Goal: Task Accomplishment & Management: Manage account settings

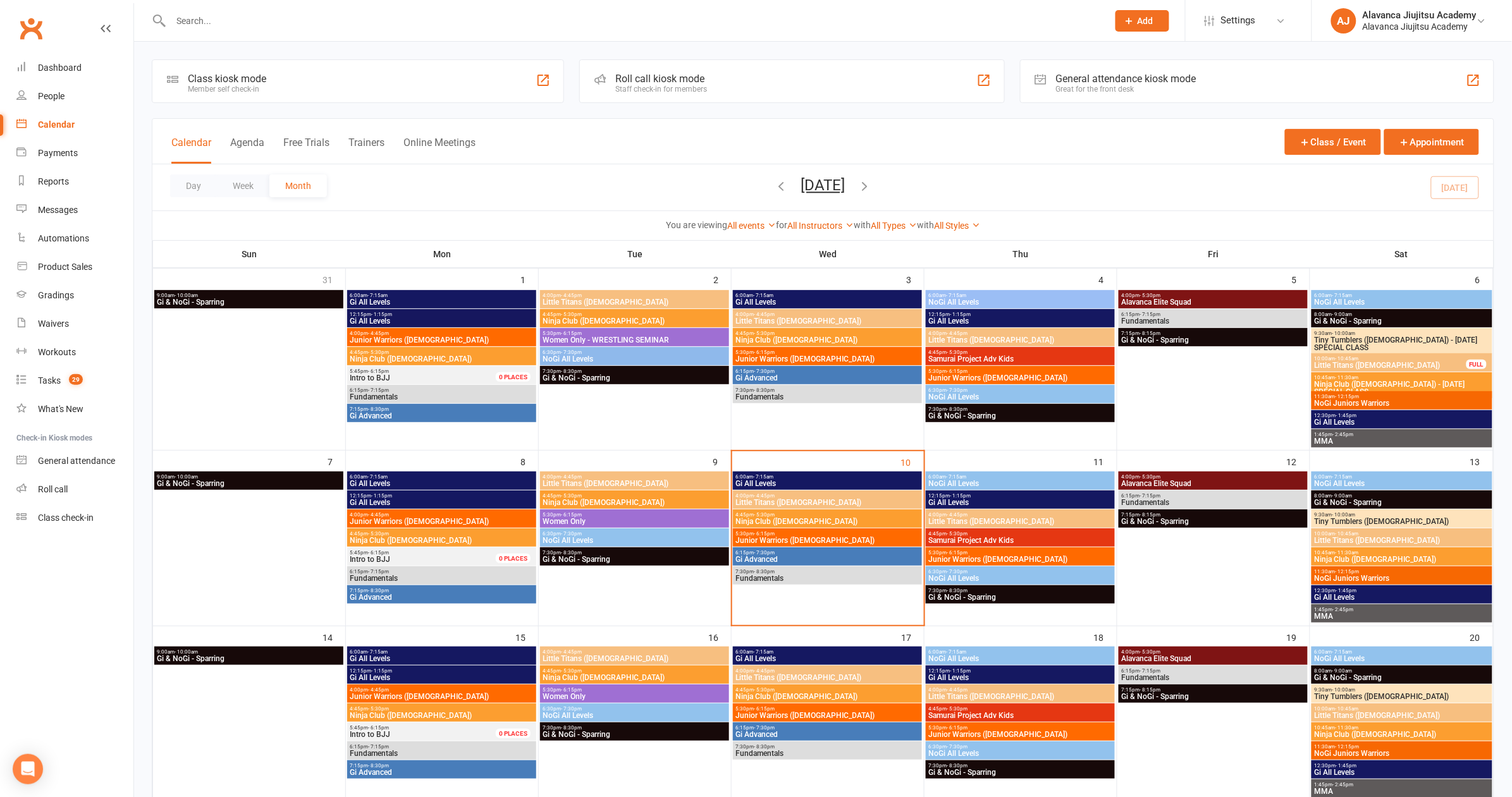
click at [554, 12] on input "text" at bounding box center [633, 21] width 932 height 18
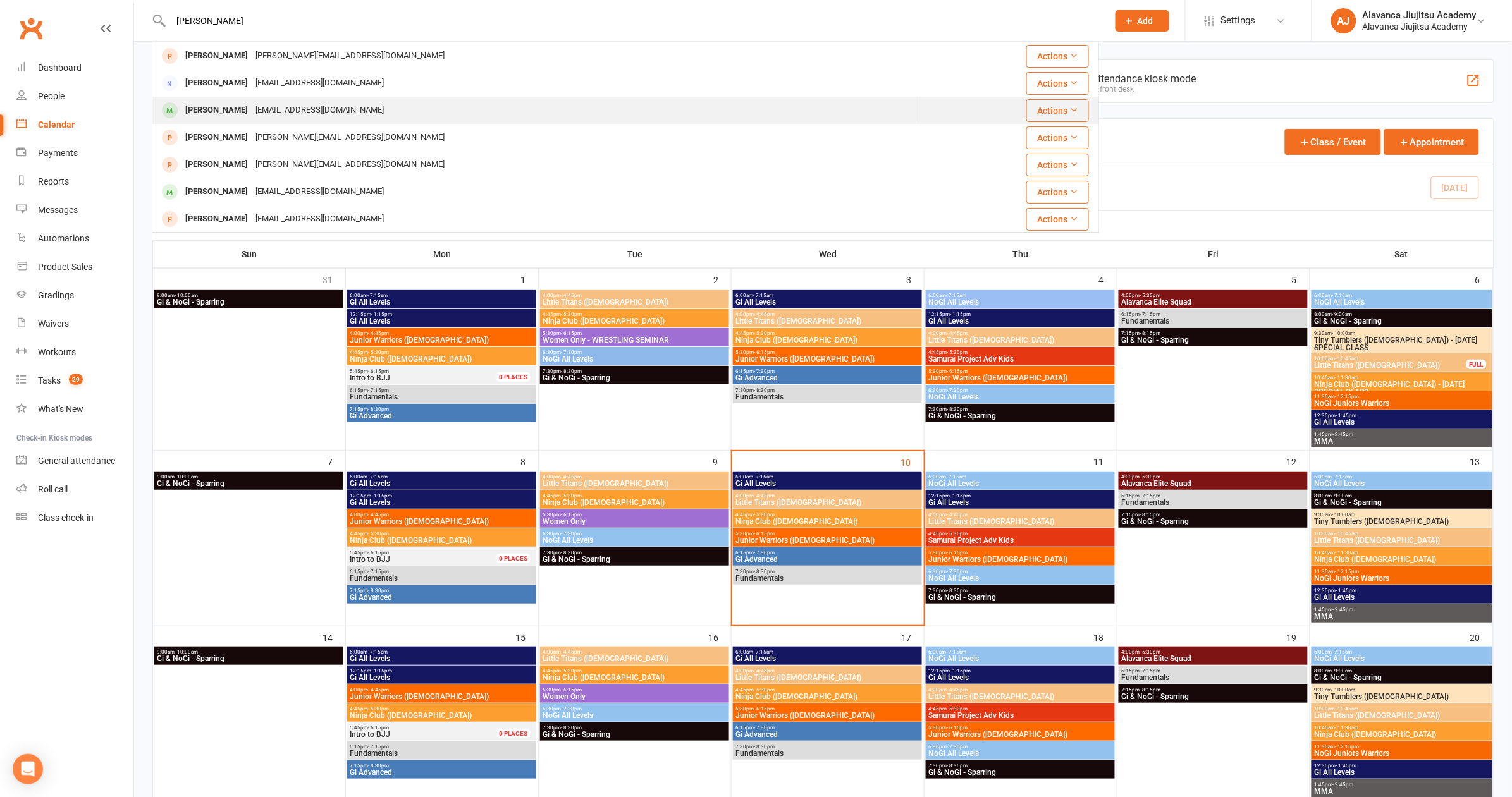
type input "[PERSON_NAME]"
click at [216, 111] on div "[PERSON_NAME]" at bounding box center [217, 110] width 70 height 19
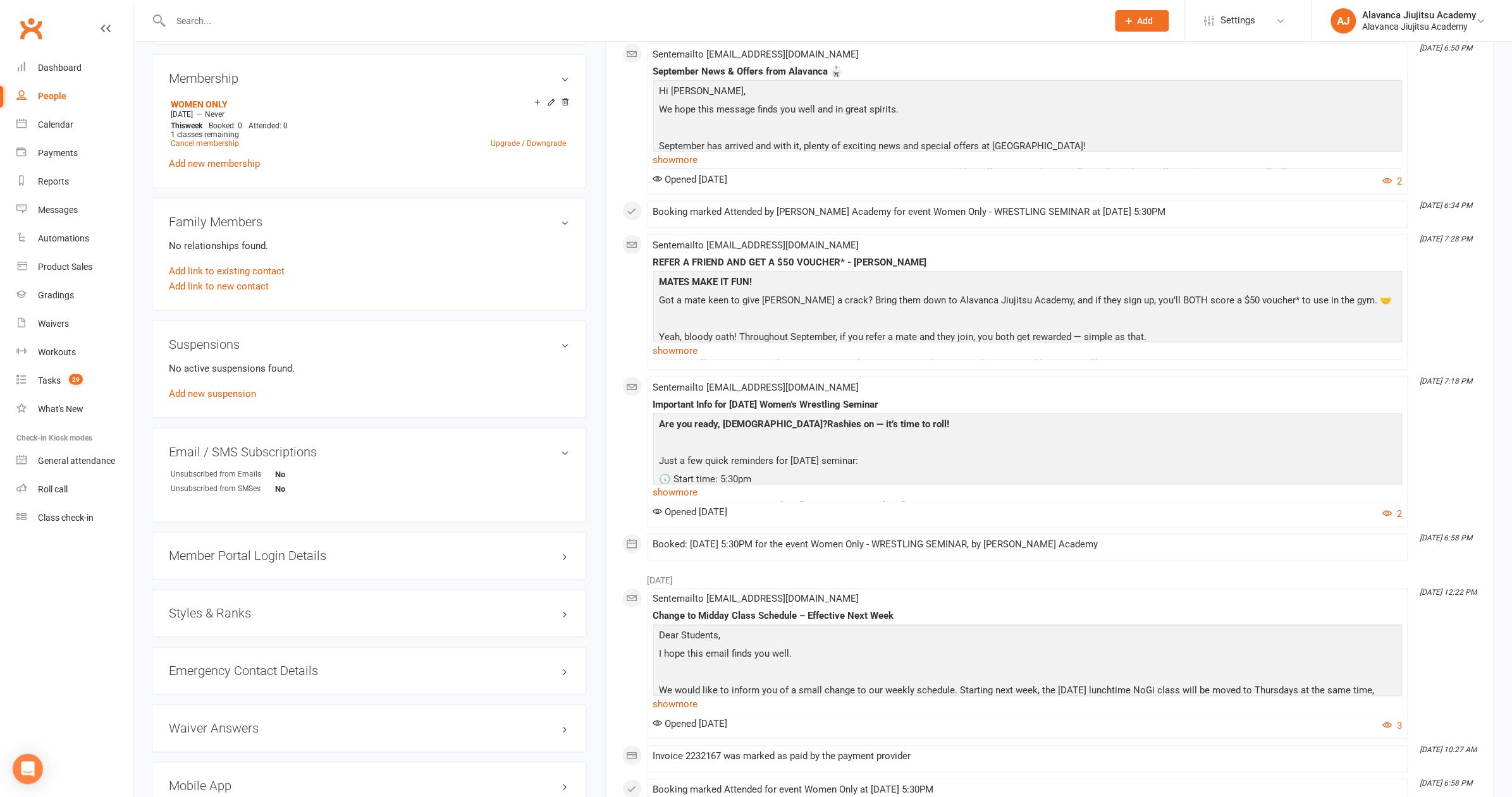
scroll to position [34, 0]
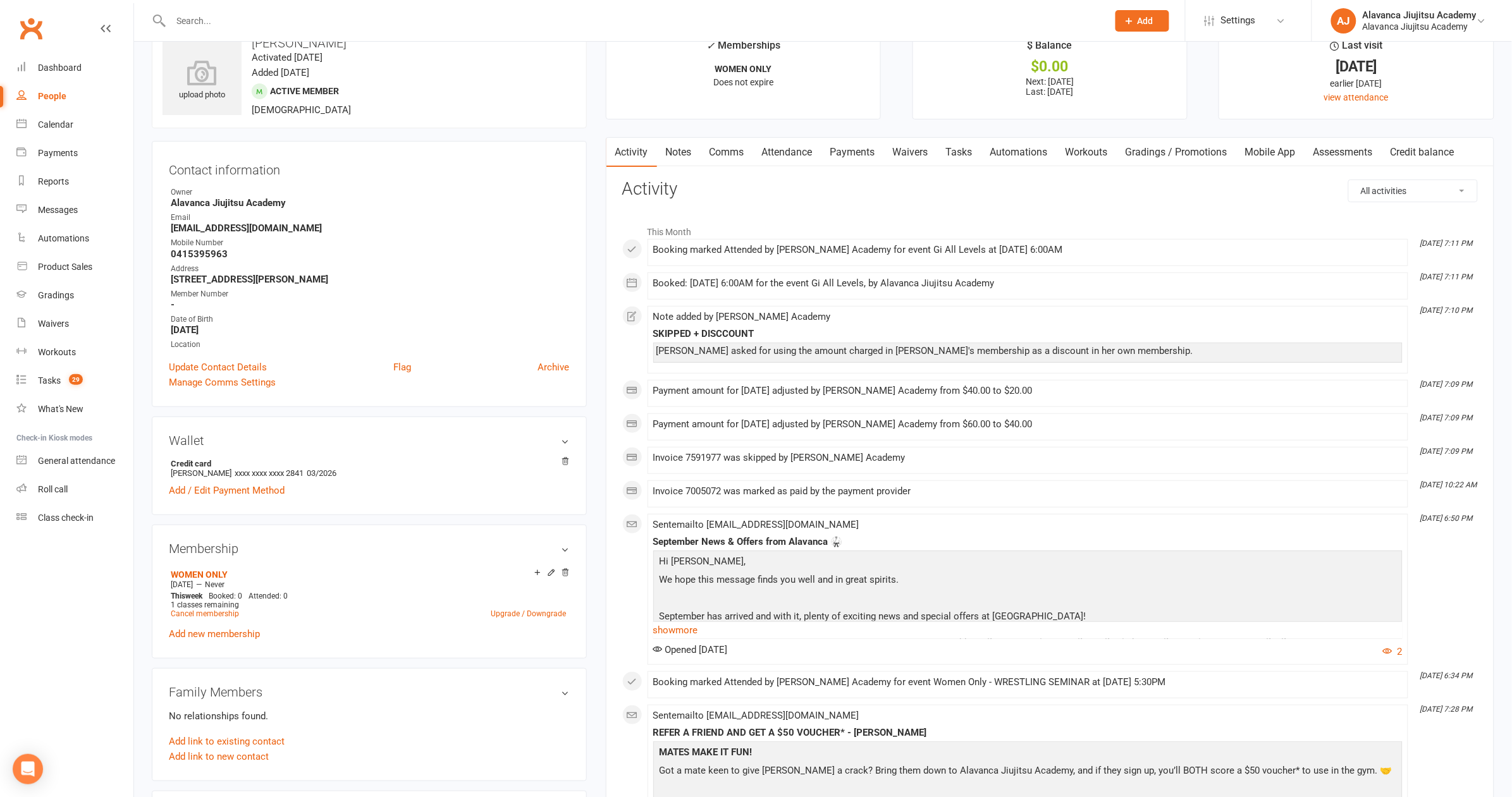
click at [801, 148] on link "Attendance" at bounding box center [787, 153] width 68 height 29
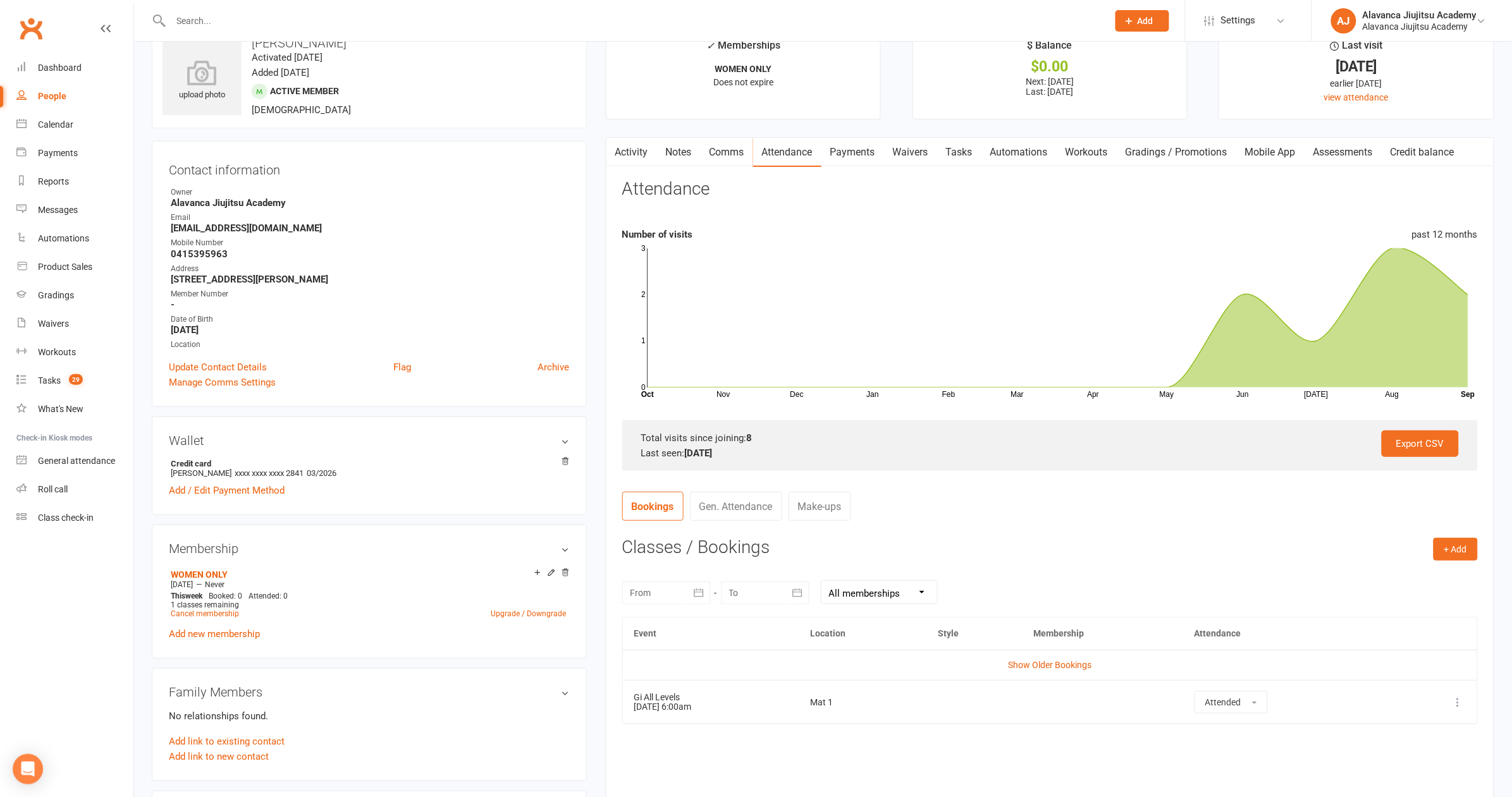
click at [700, 588] on icon "button" at bounding box center [699, 593] width 13 height 13
click at [647, 465] on button "button" at bounding box center [642, 467] width 27 height 23
click at [820, 509] on button "01" at bounding box center [812, 516] width 27 height 23
type input "[DATE]"
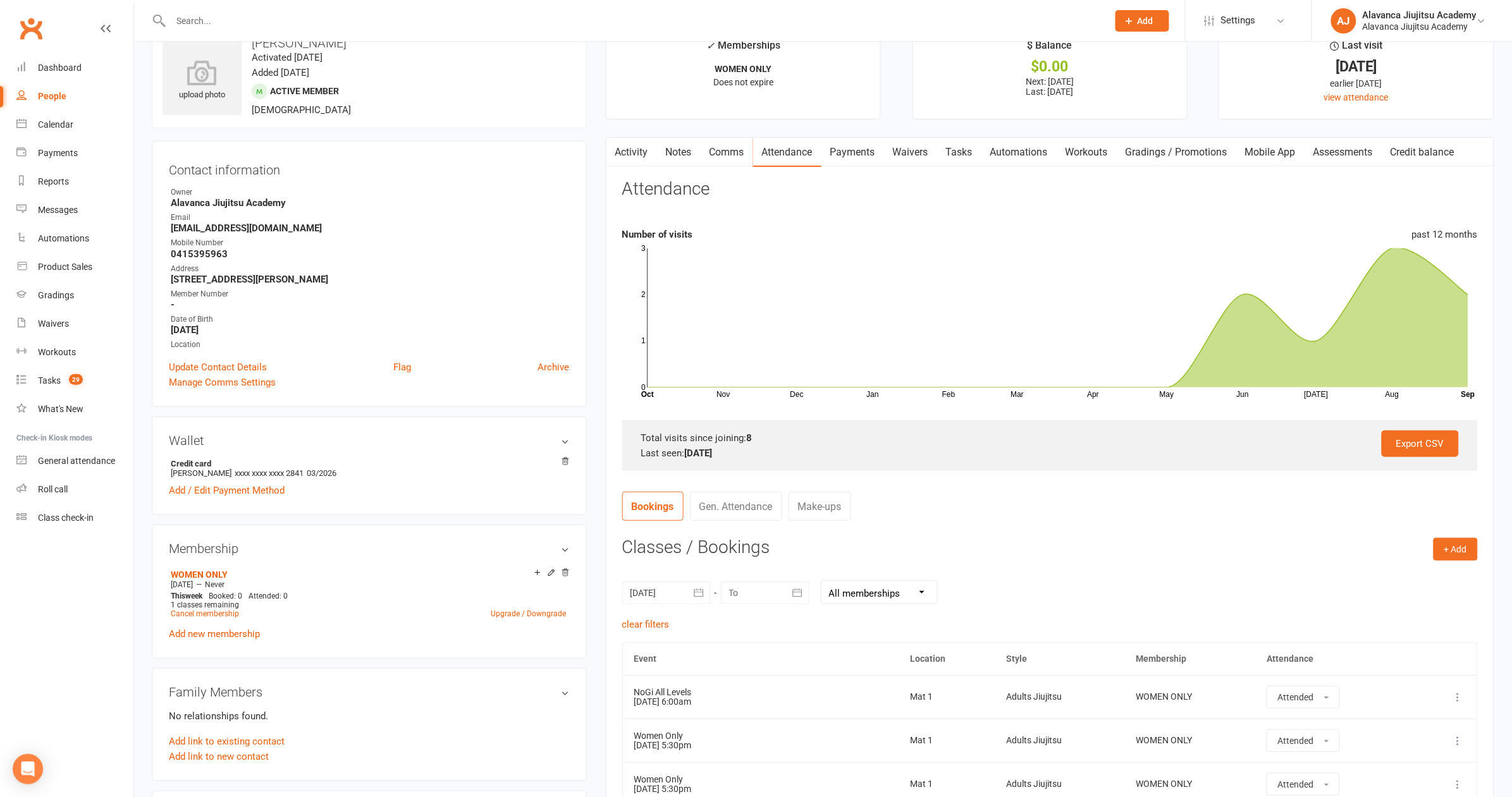
scroll to position [542, 0]
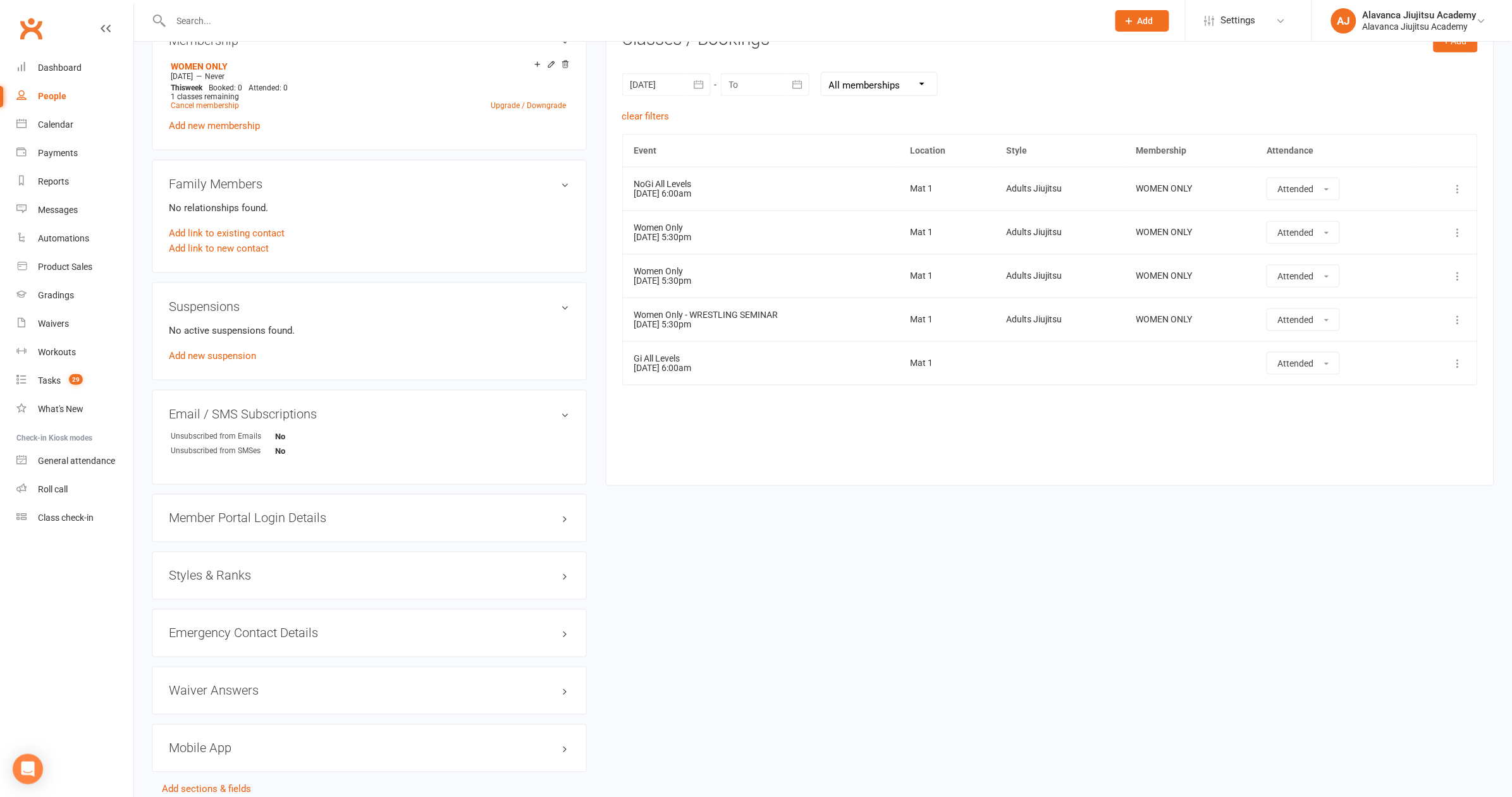
click at [908, 600] on div "upload photo [PERSON_NAME] Activated [DATE] Added [DATE] Active member [DEMOGRA…" at bounding box center [822, 165] width 1361 height 1295
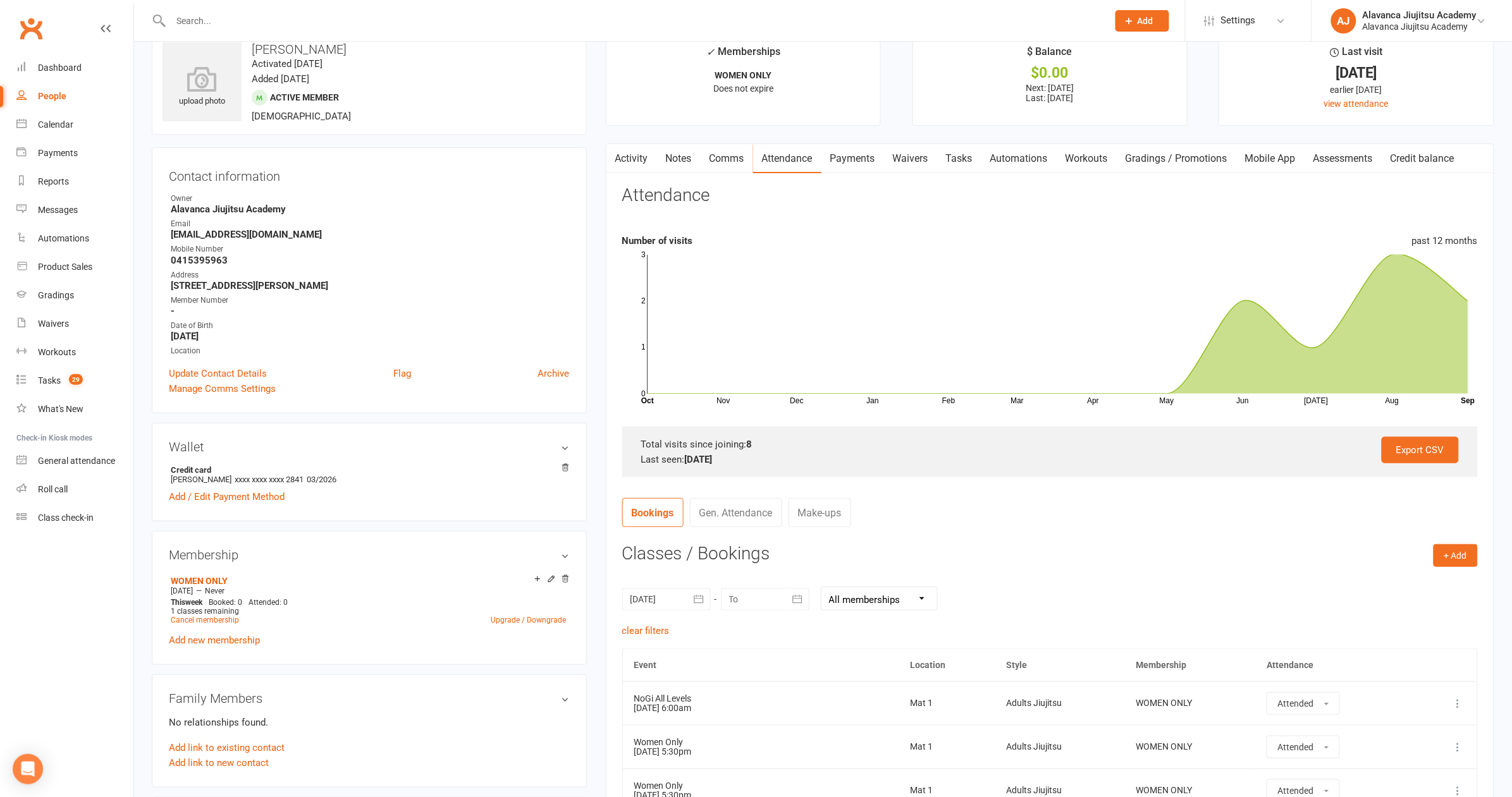
scroll to position [0, 0]
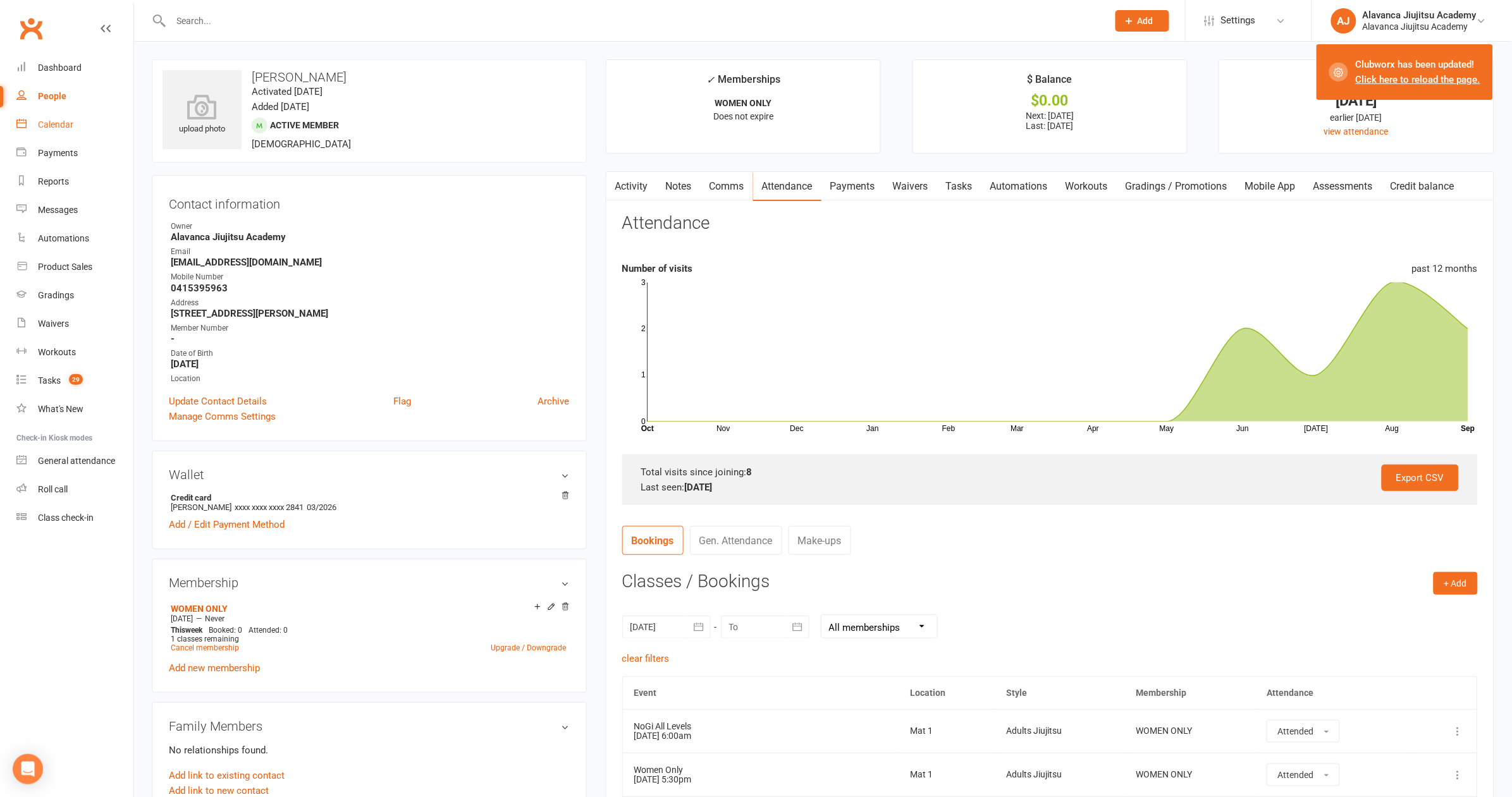
click at [70, 124] on div "Calendar" at bounding box center [56, 124] width 36 height 10
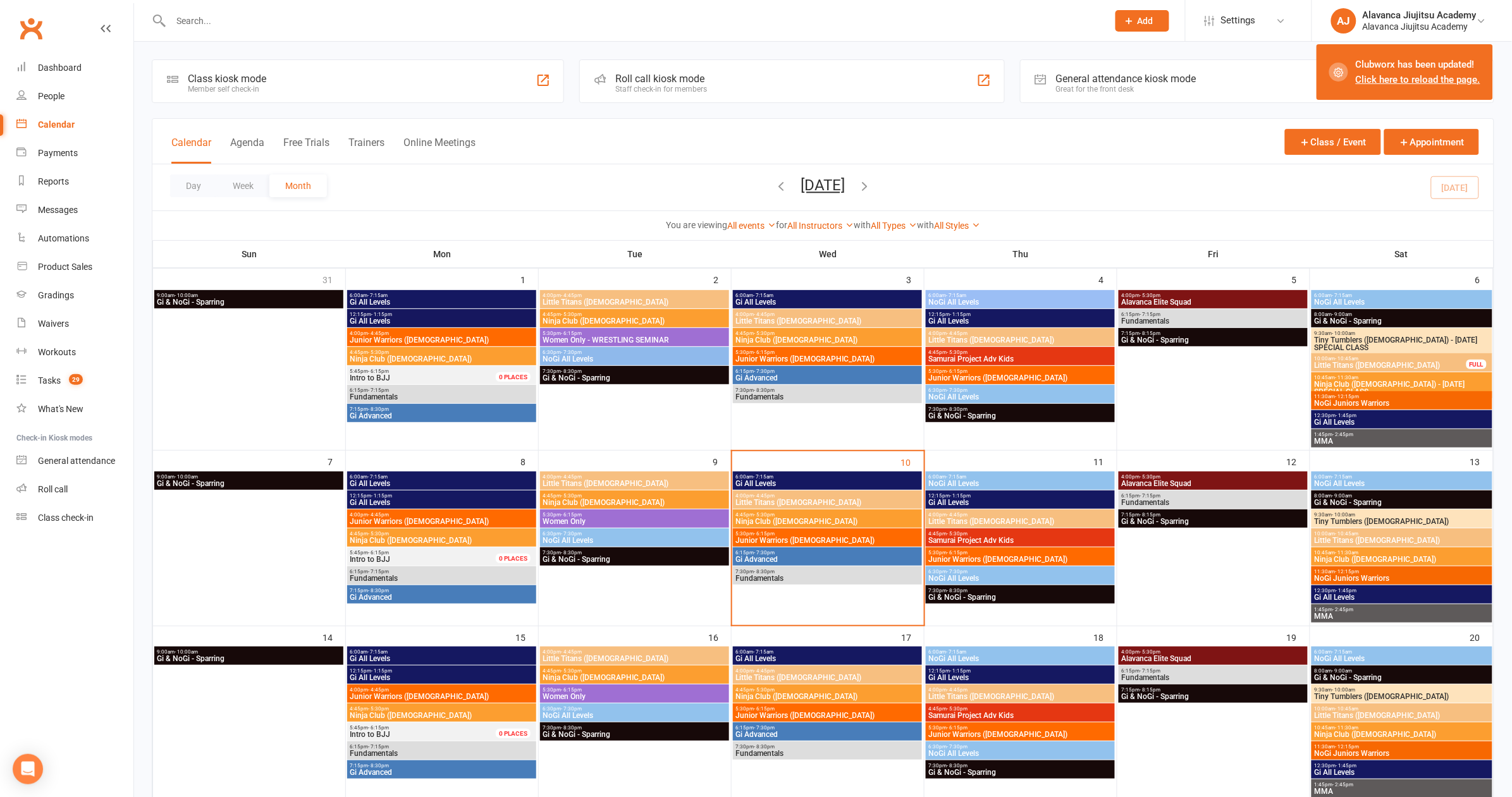
click at [989, 501] on span "Gi All Levels" at bounding box center [1020, 502] width 184 height 7
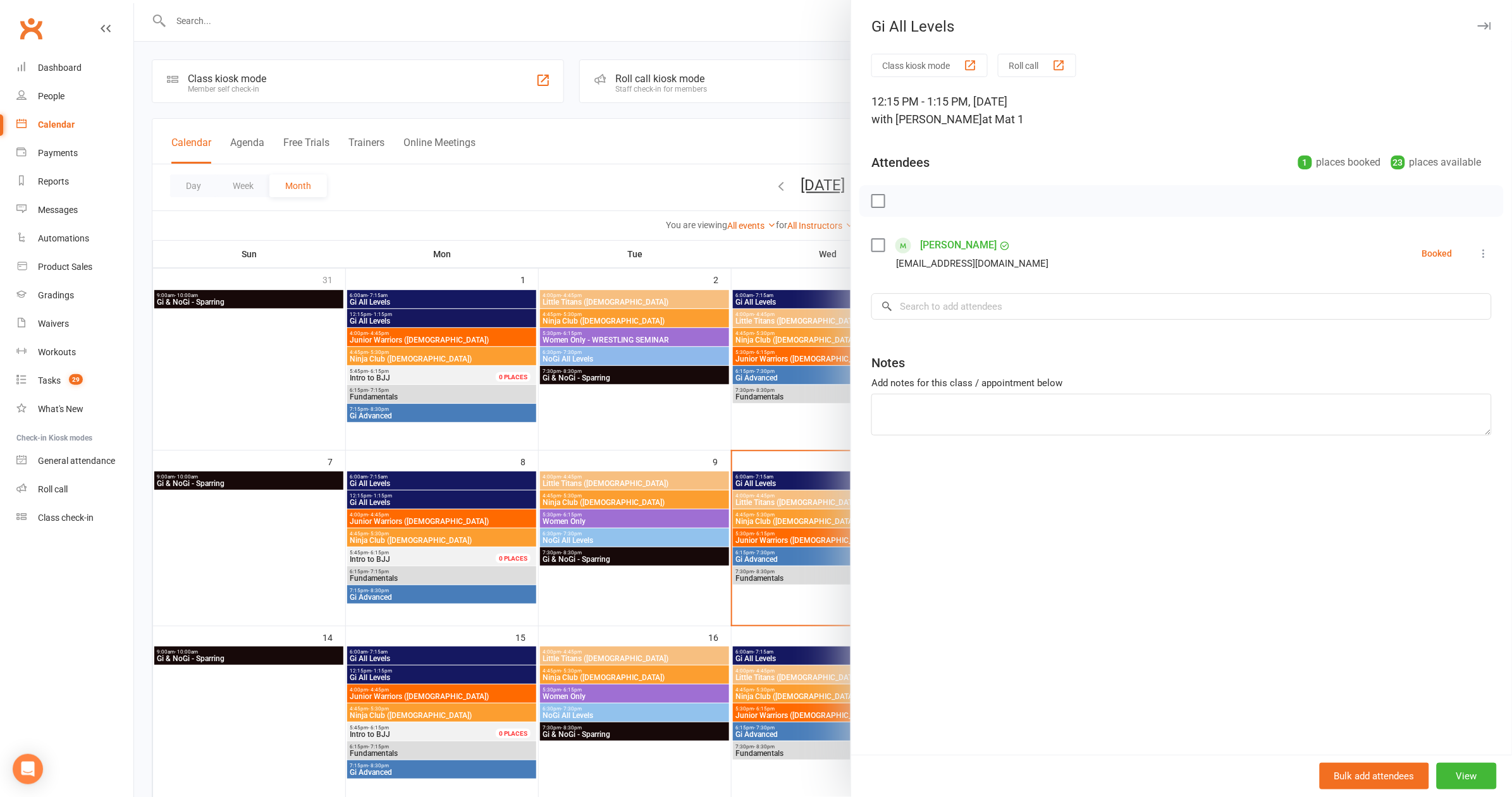
click at [531, 131] on div at bounding box center [823, 398] width 1378 height 797
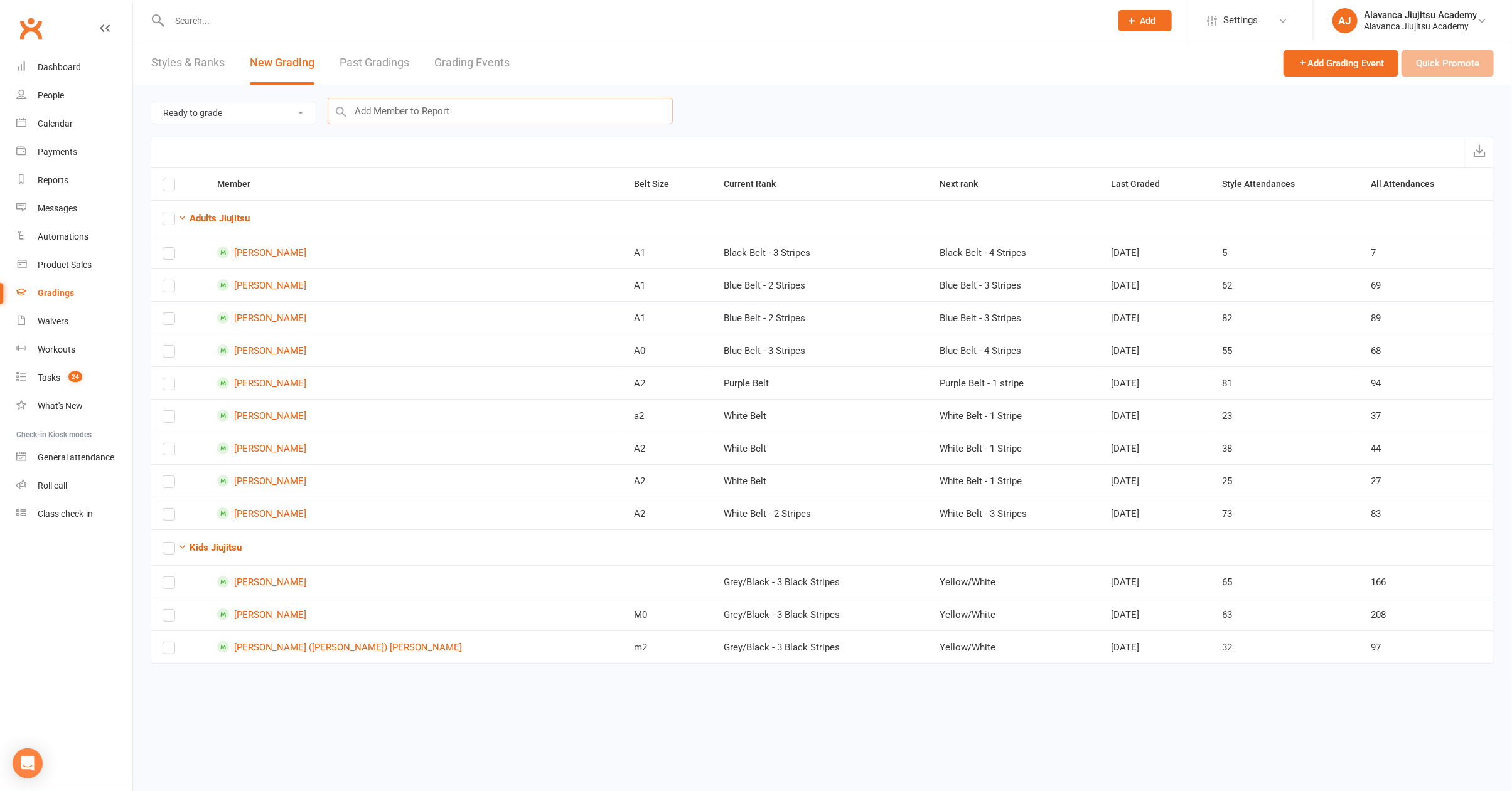
click at [539, 107] on input "text" at bounding box center [500, 111] width 345 height 27
type input "skye"
click at [533, 137] on div "Skye Li : Kids Jiujitsu (Current Rank: Grey/White - 3 White Stripes ) - Not rea…" at bounding box center [500, 142] width 333 height 30
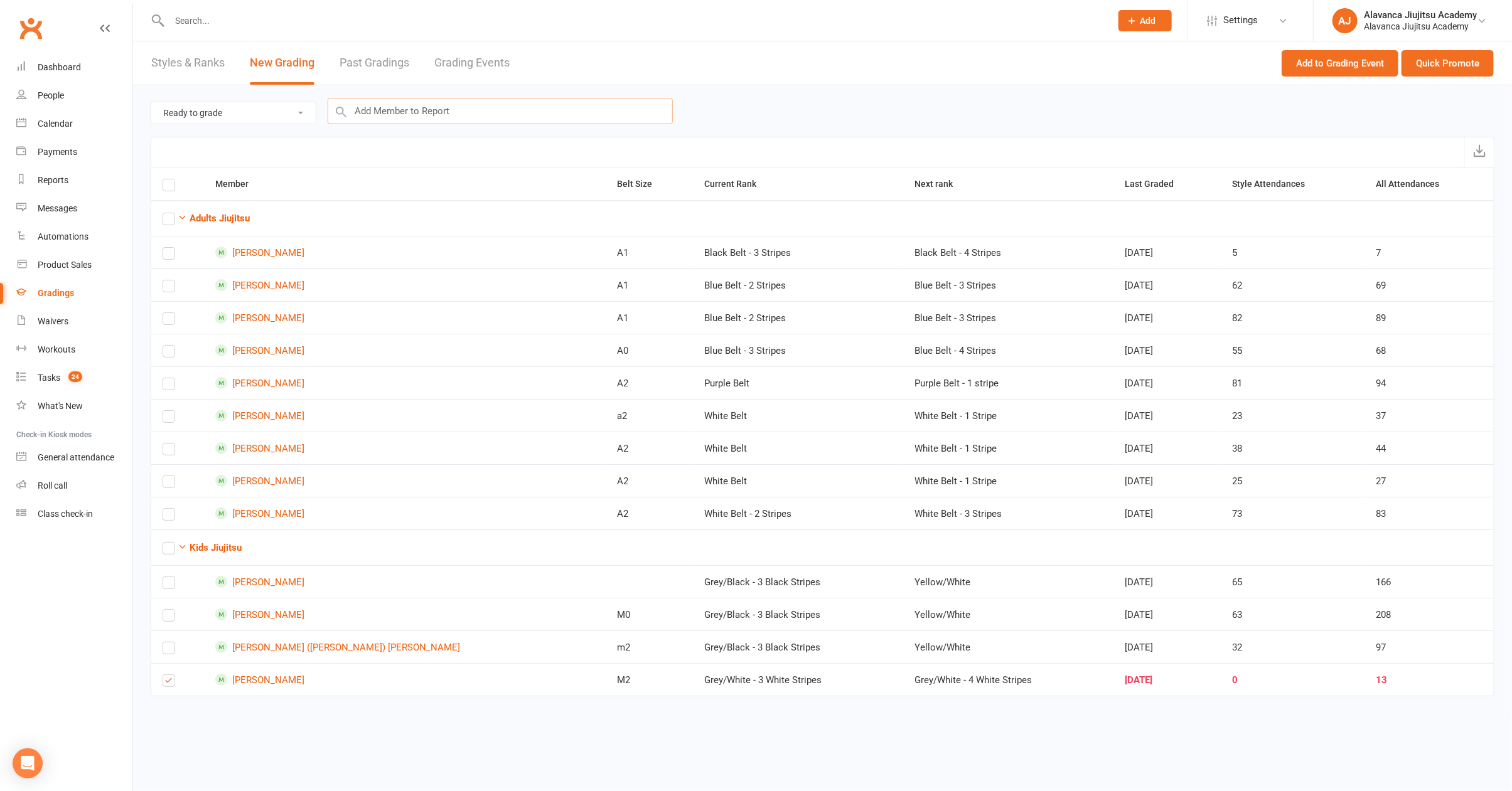
click at [521, 111] on input "text" at bounding box center [500, 111] width 345 height 27
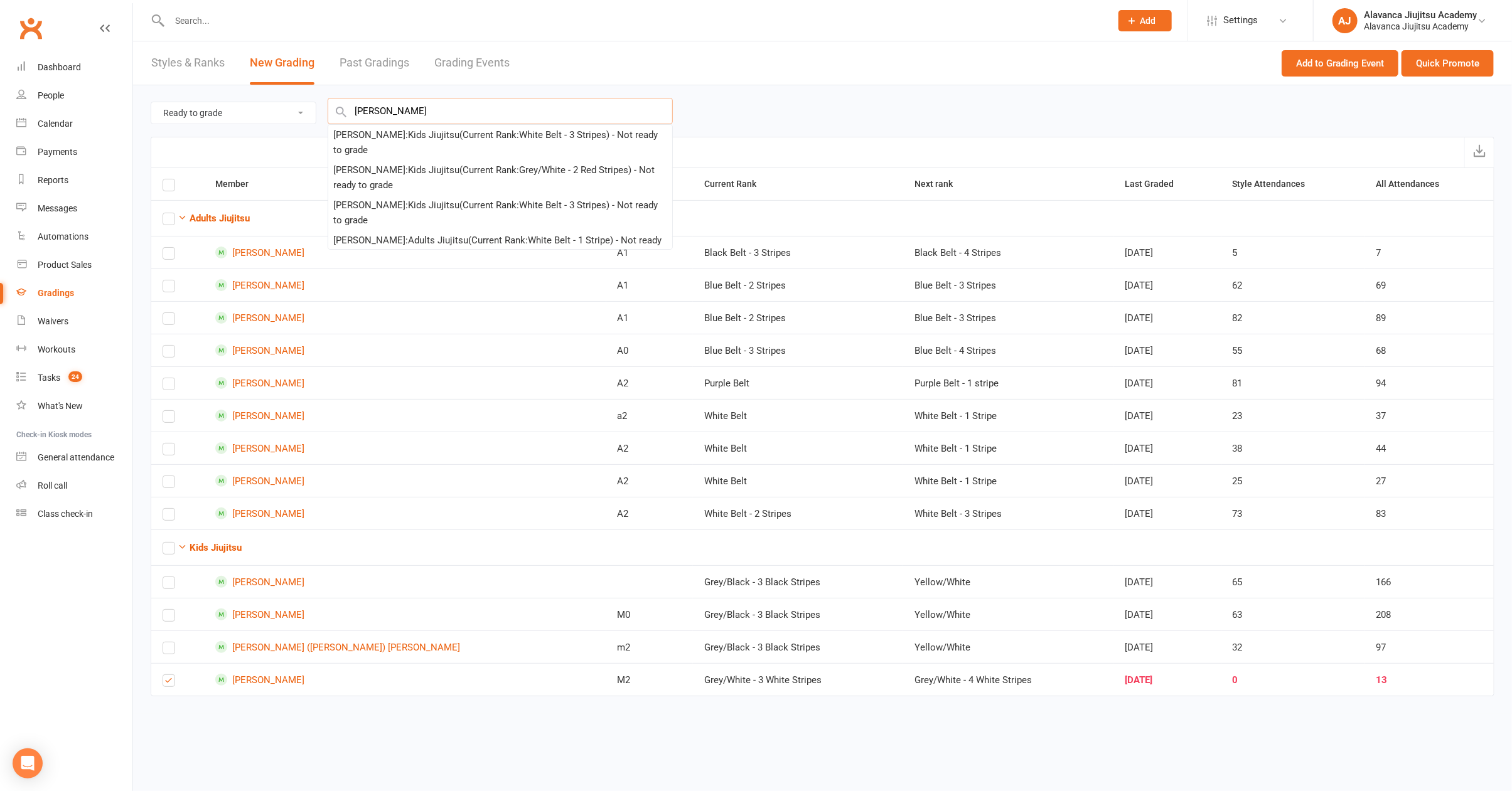
type input "Ethan"
drag, startPoint x: 521, startPoint y: 111, endPoint x: 518, endPoint y: 135, distance: 24.2
click at [518, 135] on div "Ethan Gray : Kids Jiujitsu (Current Rank: White Belt - 3 Stripes ) - Not ready …" at bounding box center [500, 142] width 333 height 30
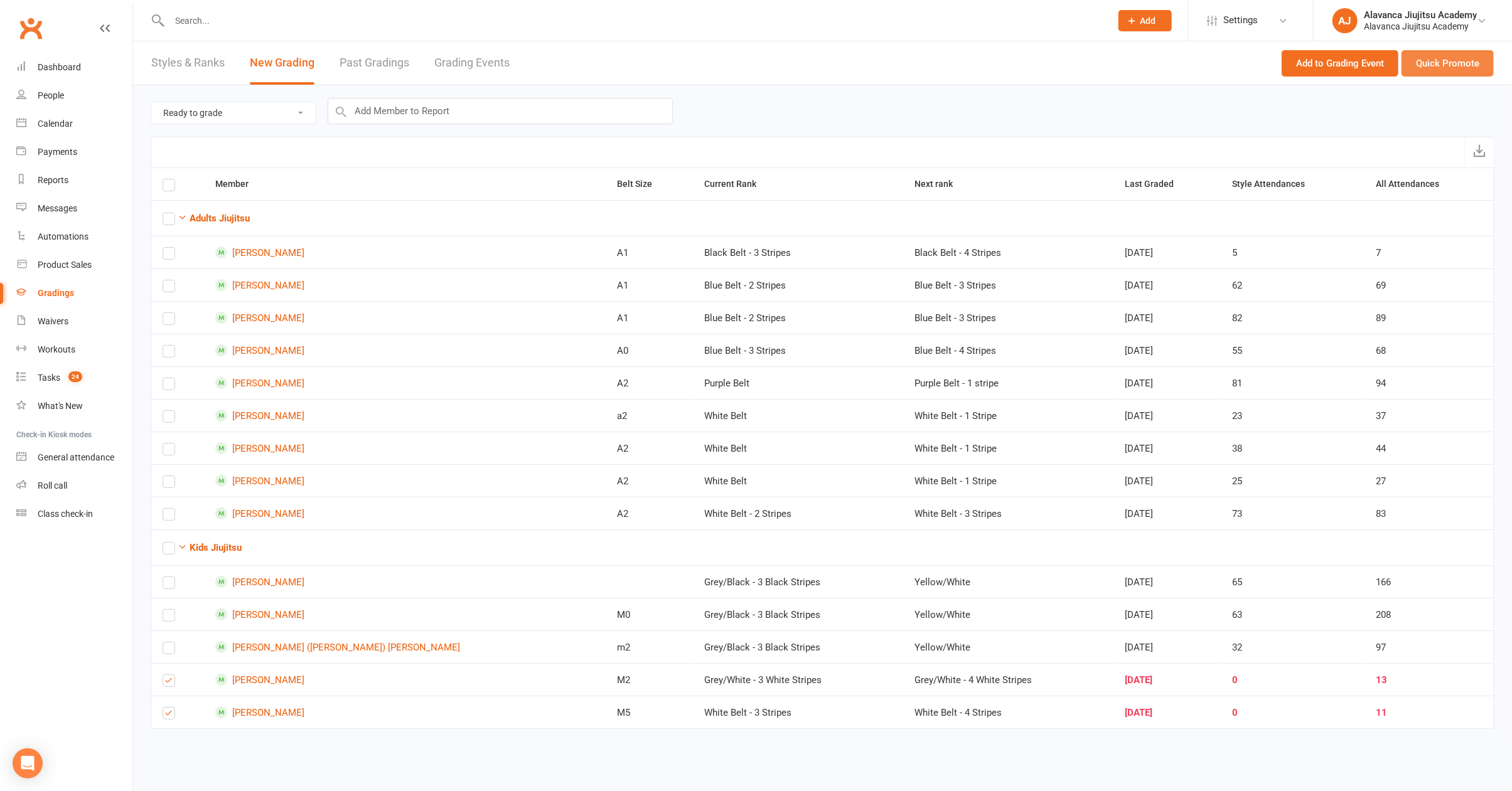
click at [1461, 68] on button "Quick Promote" at bounding box center [1448, 63] width 93 height 27
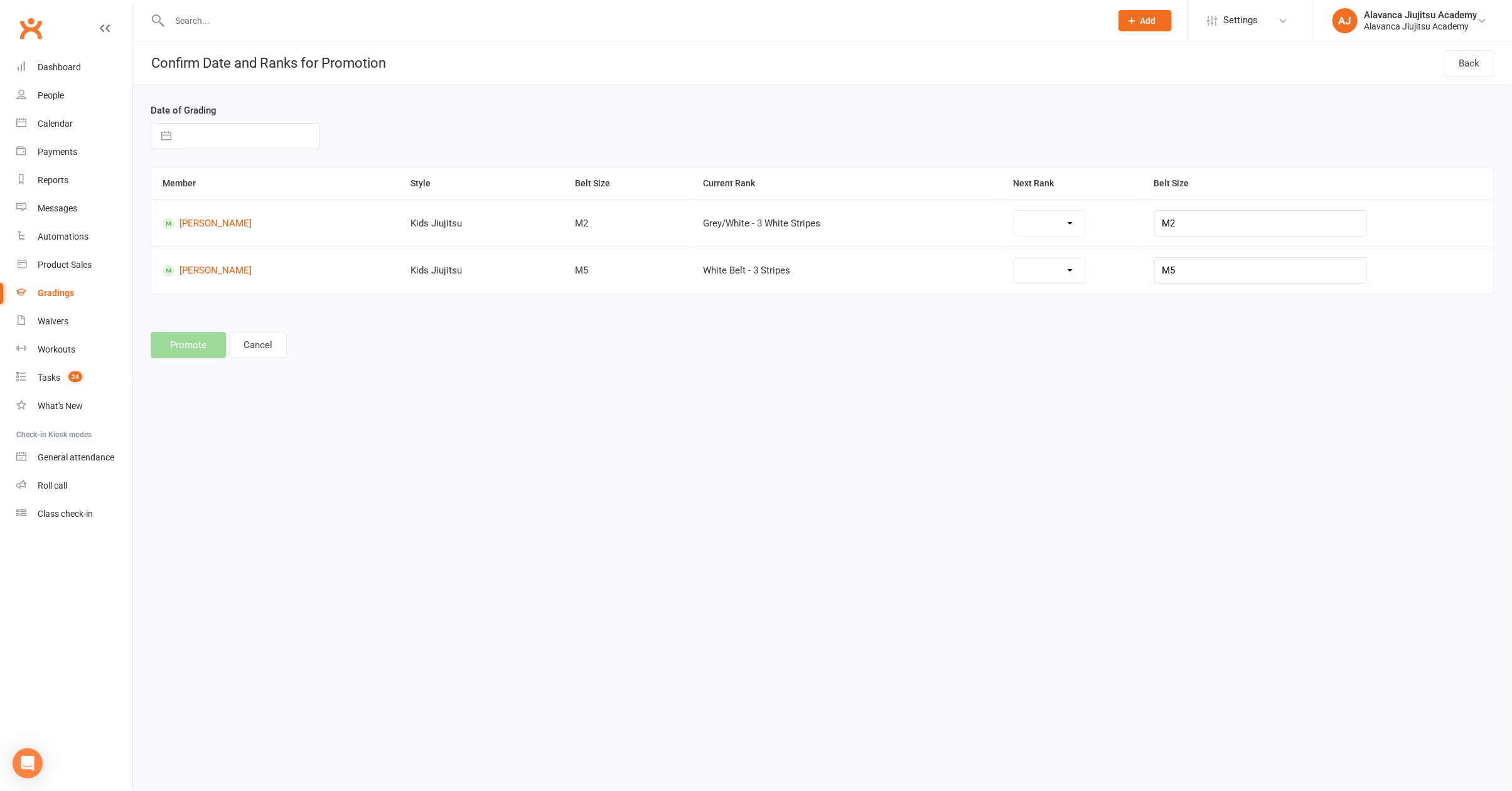
select select "28113"
select select "28086"
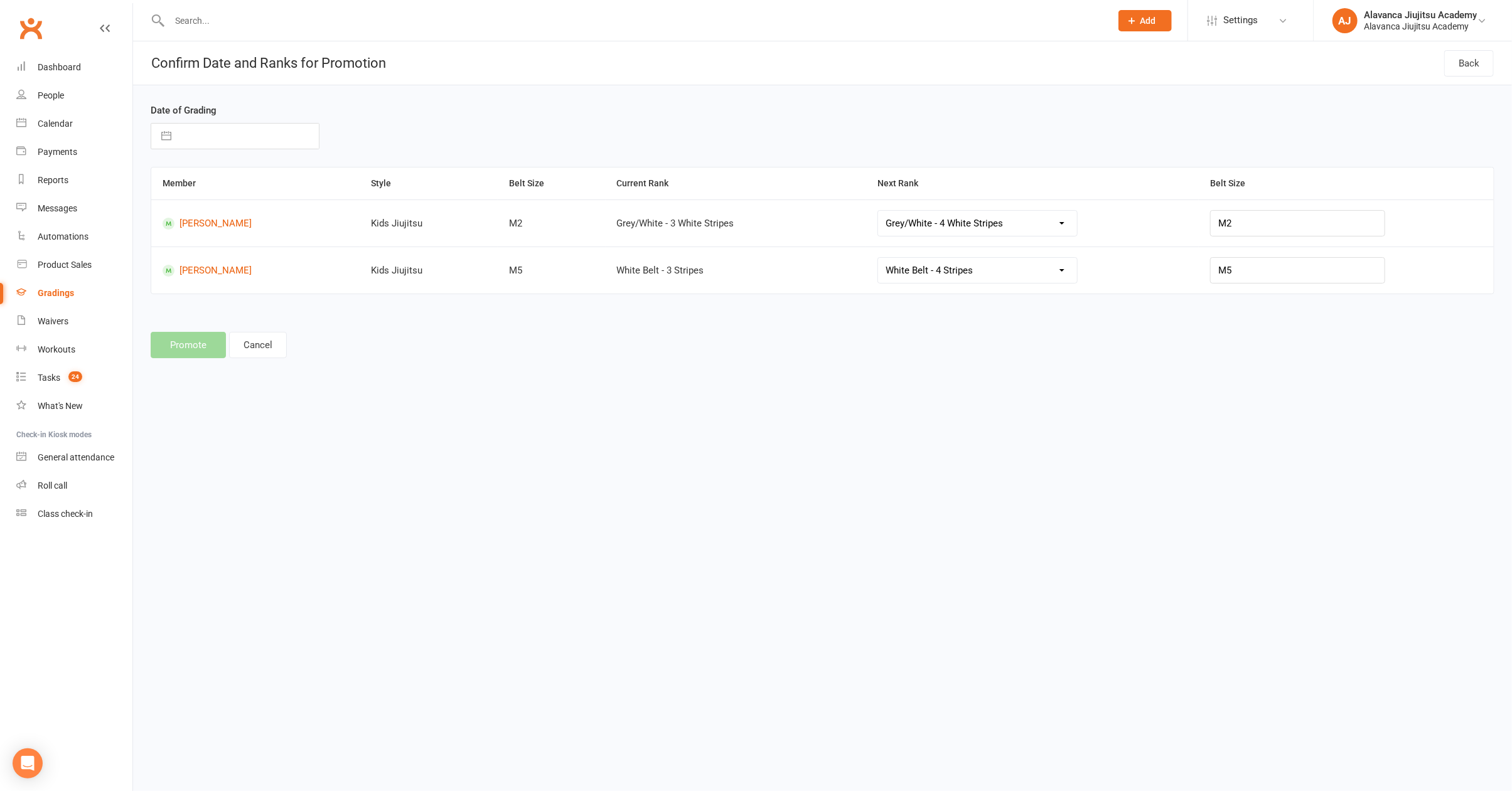
click at [214, 135] on input "text" at bounding box center [247, 135] width 141 height 25
select select "7"
select select "2025"
select select "8"
select select "2025"
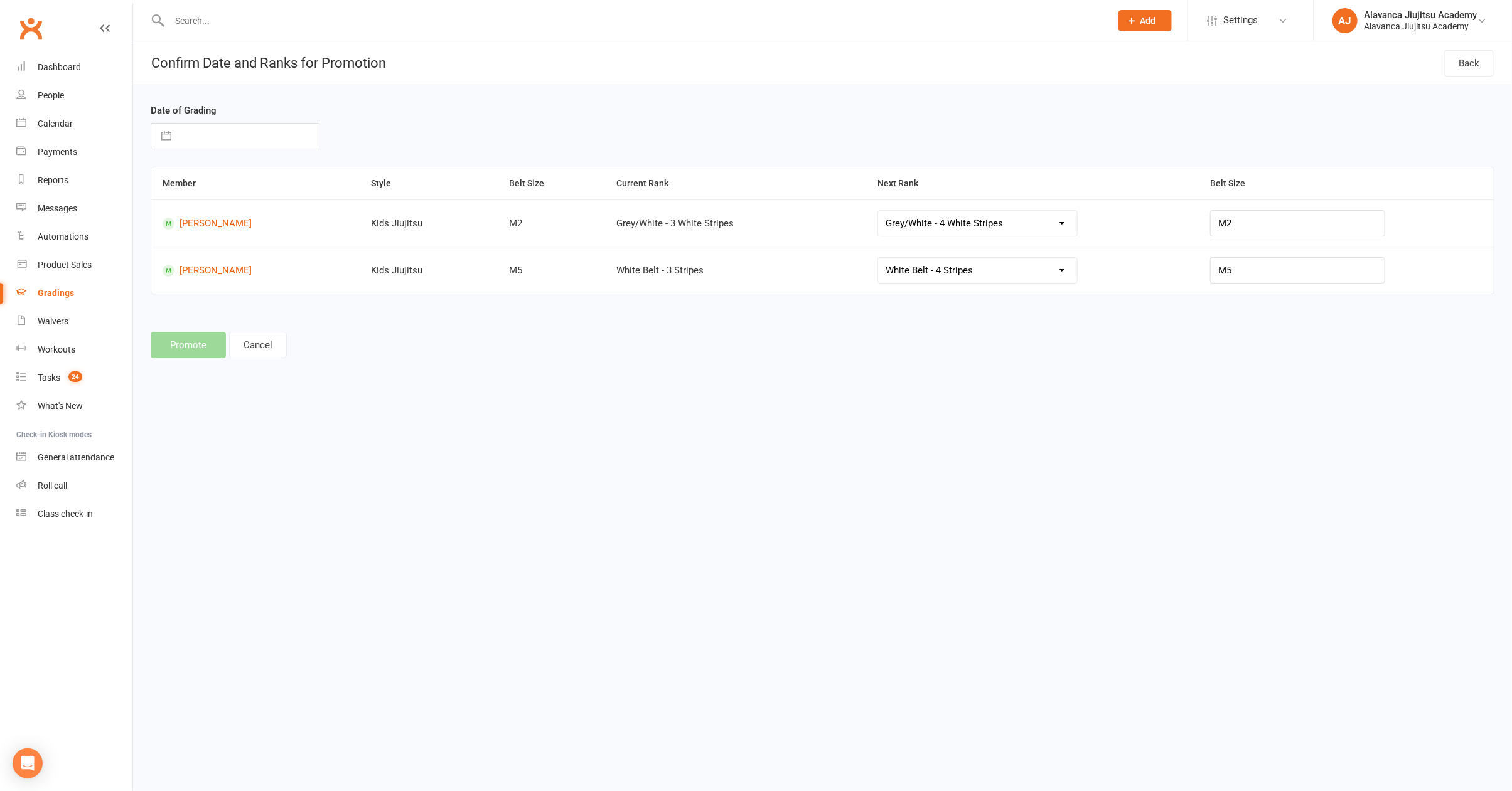
select select "9"
select select "2025"
click at [256, 259] on td "10" at bounding box center [251, 255] width 24 height 24
type input "[DATE]"
click at [175, 350] on button "Promote" at bounding box center [188, 345] width 75 height 27
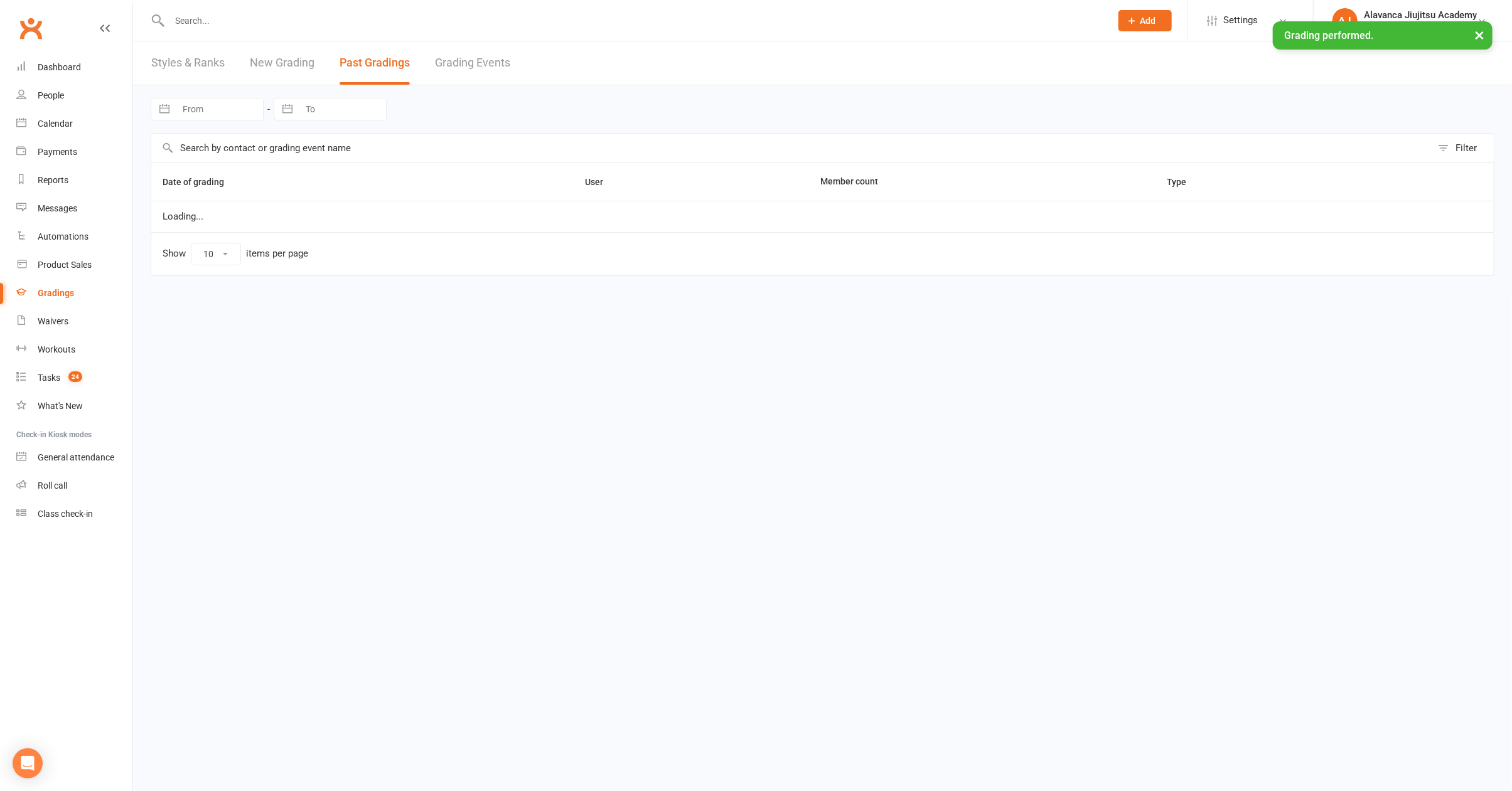
click at [597, 311] on html "Prospect Member Non-attending contact Class / event Appointment Grading event T…" at bounding box center [756, 155] width 1512 height 311
